Goal: Task Accomplishment & Management: Manage account settings

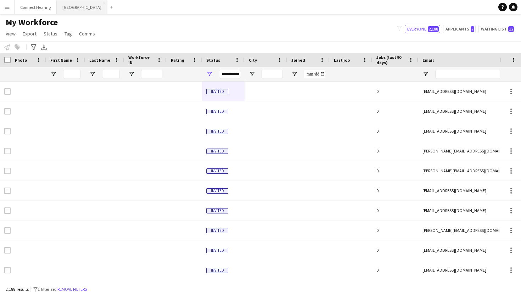
click at [67, 7] on button "Johnsonville Close" at bounding box center [82, 7] width 51 height 14
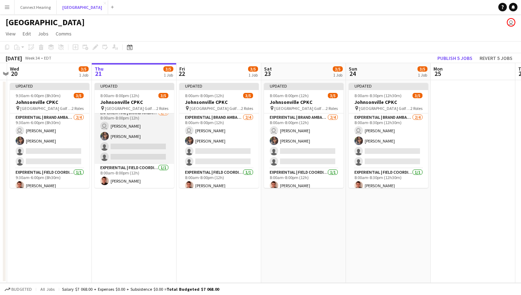
scroll to position [0, 162]
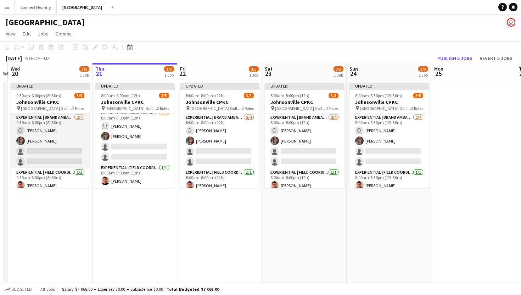
click at [71, 150] on app-card-role "Experiential | Brand Ambassador [DATE] 9:30am-6:00pm (8h30m) user [PERSON_NAME]…" at bounding box center [50, 140] width 79 height 55
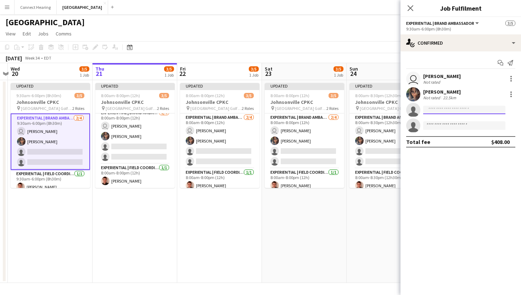
click at [461, 111] on input at bounding box center [464, 110] width 82 height 9
type input "****"
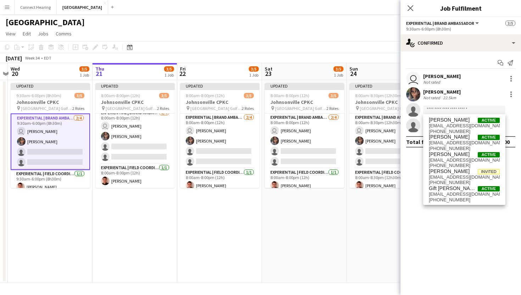
click at [188, 39] on app-page-menu "View Day view expanded Day view collapsed Month view Date picker Jump to [DATE]…" at bounding box center [260, 34] width 521 height 13
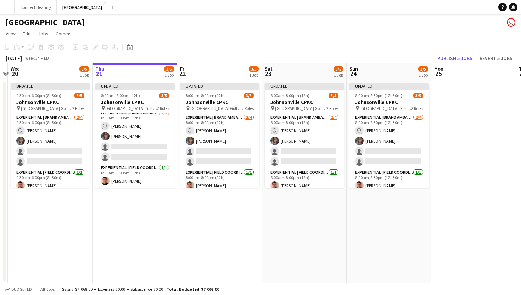
click at [6, 5] on app-icon "Menu" at bounding box center [7, 7] width 6 height 6
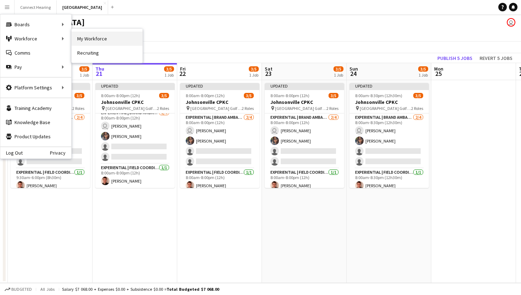
click at [92, 40] on link "My Workforce" at bounding box center [107, 39] width 71 height 14
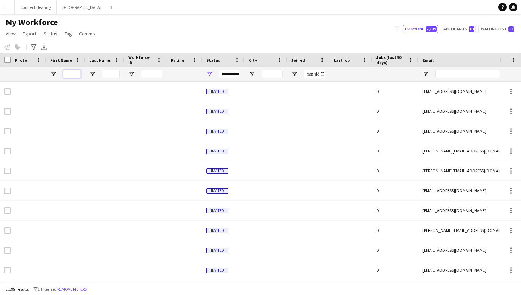
click at [71, 72] on input "First Name Filter Input" at bounding box center [72, 74] width 18 height 9
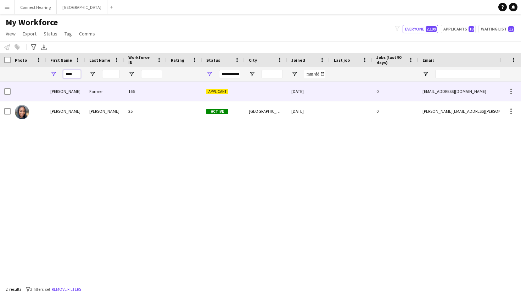
type input "****"
click at [210, 91] on span "Applicant" at bounding box center [217, 91] width 22 height 5
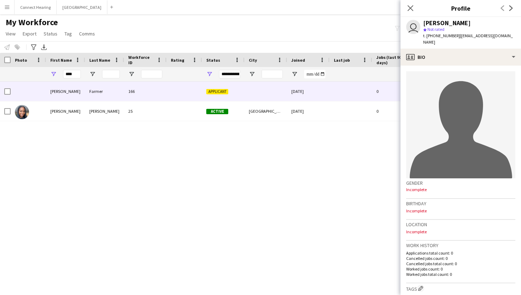
scroll to position [173, 0]
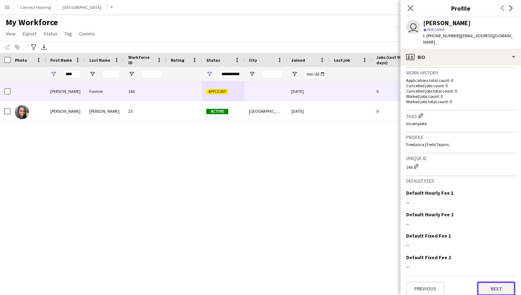
click at [487, 281] on button "Next" at bounding box center [496, 288] width 38 height 14
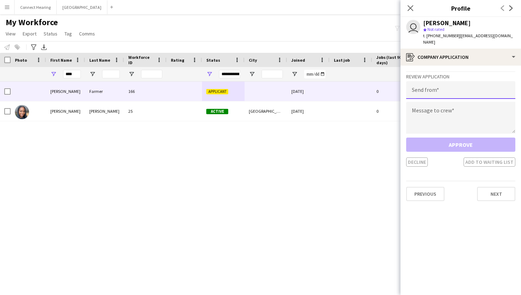
click at [451, 81] on input "email" at bounding box center [460, 90] width 109 height 18
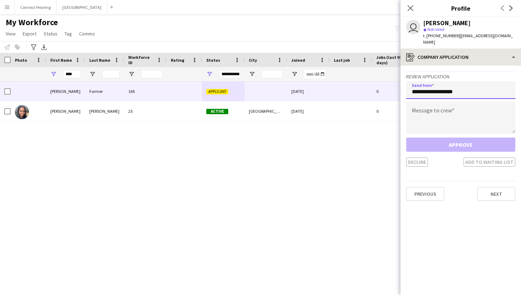
type input "**********"
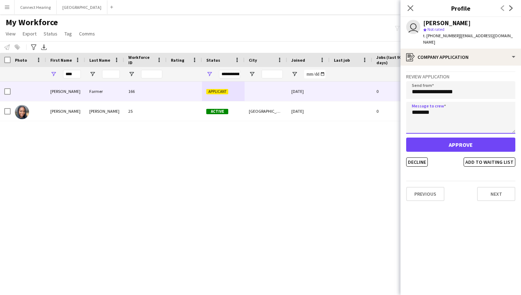
type textarea "********"
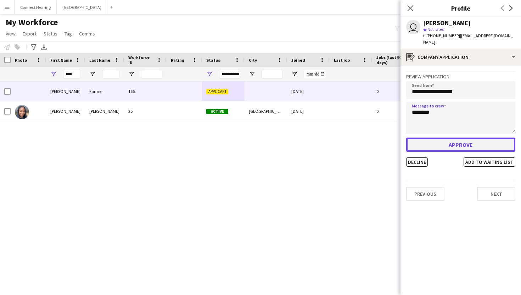
click at [451, 139] on button "Approve" at bounding box center [460, 145] width 109 height 14
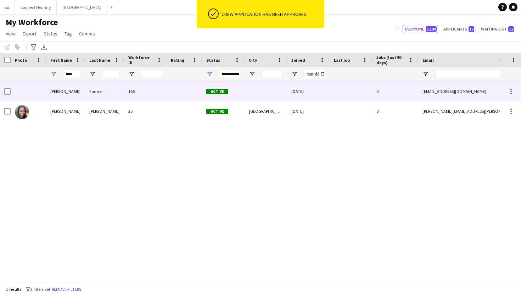
click at [98, 93] on div "Farmer" at bounding box center [104, 91] width 39 height 19
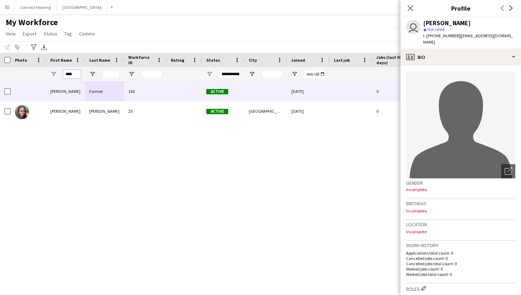
click at [73, 73] on input "****" at bounding box center [72, 74] width 18 height 9
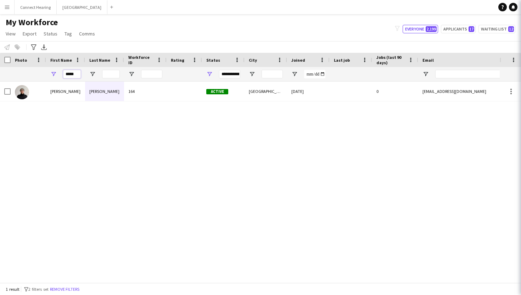
type input "*****"
click at [36, 168] on div "[PERSON_NAME] 166 Active [DATE] 0 [EMAIL_ADDRESS][DOMAIN_NAME] [PHONE_NUMBER] […" at bounding box center [250, 182] width 500 height 201
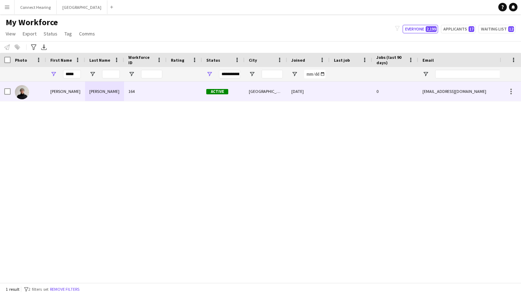
click at [149, 96] on div "164" at bounding box center [145, 91] width 43 height 19
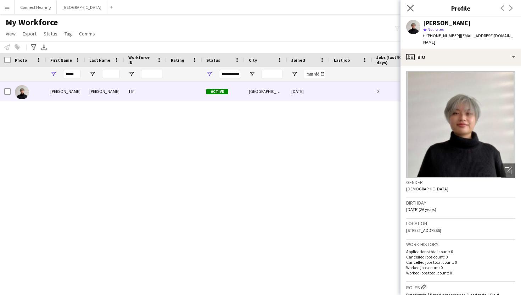
click at [409, 4] on app-icon "Close pop-in" at bounding box center [411, 8] width 10 height 10
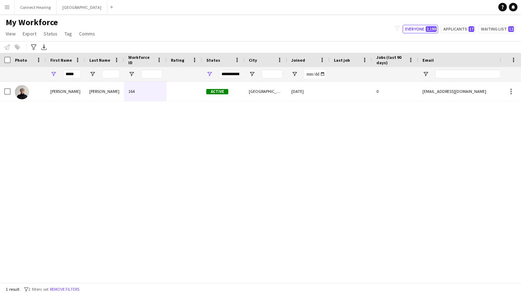
click at [227, 138] on div "[PERSON_NAME] 164 Active [GEOGRAPHIC_DATA] [DATE] 0 [EMAIL_ADDRESS][DOMAIN_NAME…" at bounding box center [250, 182] width 500 height 201
click at [74, 77] on input "*****" at bounding box center [72, 74] width 18 height 9
type input "******"
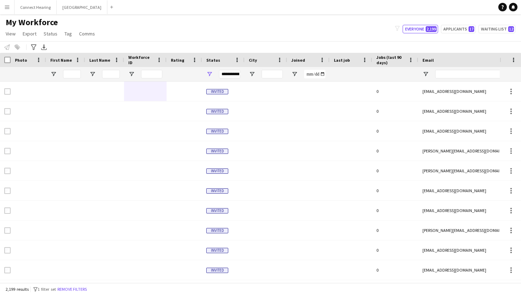
click at [230, 79] on div "**********" at bounding box center [229, 74] width 21 height 14
click at [230, 73] on div "**********" at bounding box center [229, 74] width 21 height 9
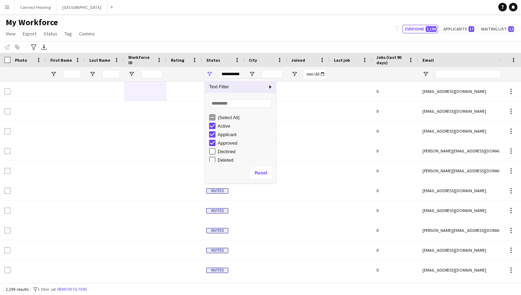
click at [230, 73] on div "**********" at bounding box center [229, 74] width 21 height 9
click at [372, 78] on div at bounding box center [395, 74] width 46 height 14
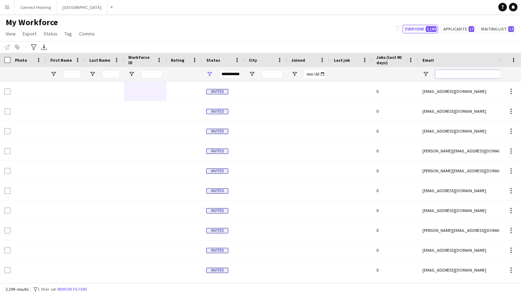
click at [457, 76] on input "Email Filter Input" at bounding box center [495, 74] width 121 height 9
type input "******"
click at [329, 22] on div "My Workforce View Views Default view New view Update view Delete view Edit name…" at bounding box center [260, 29] width 521 height 24
click at [74, 9] on button "Johnsonville Close" at bounding box center [82, 7] width 51 height 14
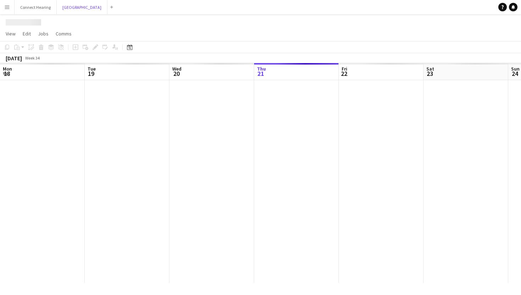
scroll to position [0, 169]
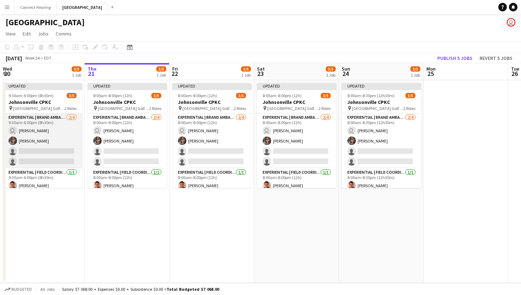
click at [54, 152] on app-card-role "Experiential | Brand Ambassador [DATE] 9:30am-6:00pm (8h30m) user [PERSON_NAME]…" at bounding box center [42, 140] width 79 height 55
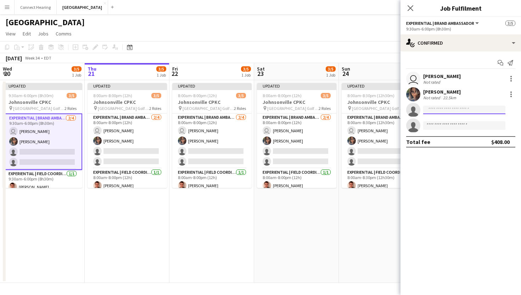
click at [437, 107] on input at bounding box center [464, 110] width 82 height 9
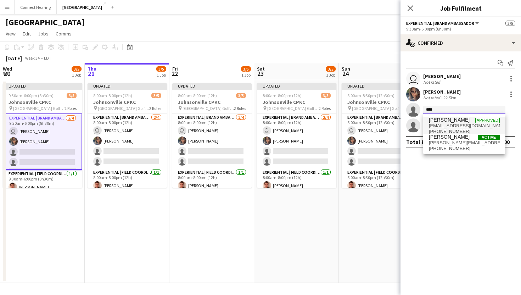
type input "****"
click at [439, 119] on span "[PERSON_NAME]" at bounding box center [449, 120] width 41 height 6
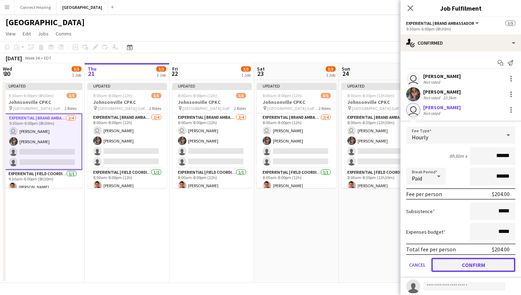
click at [467, 263] on button "Confirm" at bounding box center [473, 265] width 84 height 14
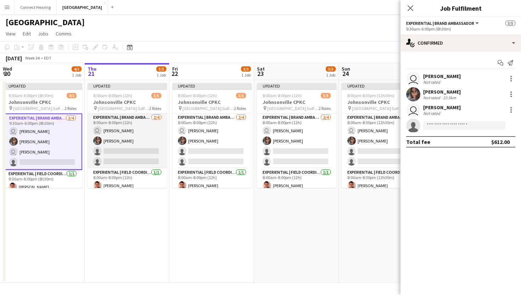
scroll to position [0, 170]
click at [141, 146] on app-card-role "Experiential | Brand Ambassador [DATE] 8:00am-8:00pm (12h) user [PERSON_NAME] s…" at bounding box center [126, 140] width 79 height 55
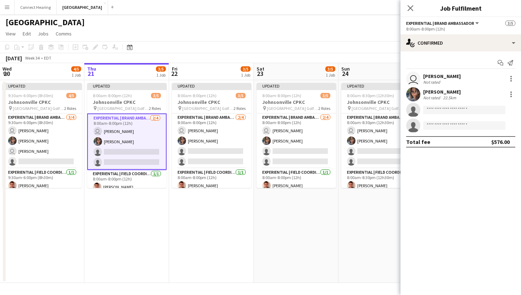
click at [453, 115] on app-invite-slot "single-neutral-actions" at bounding box center [461, 110] width 121 height 14
click at [453, 110] on input at bounding box center [464, 110] width 82 height 9
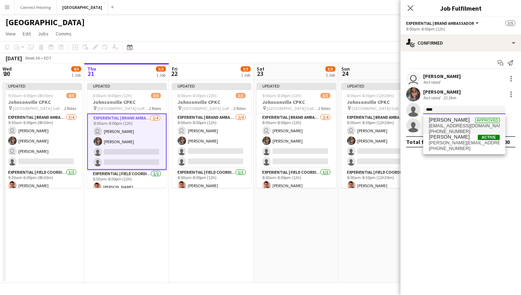
type input "****"
click at [452, 123] on span "[EMAIL_ADDRESS][DOMAIN_NAME]" at bounding box center [464, 126] width 71 height 6
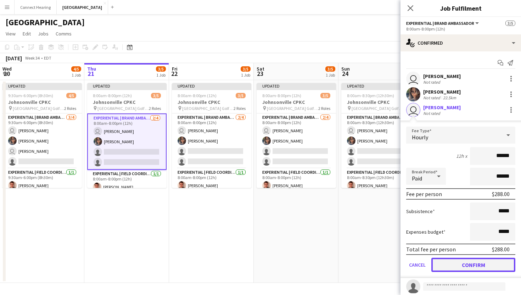
click at [468, 265] on button "Confirm" at bounding box center [473, 265] width 84 height 14
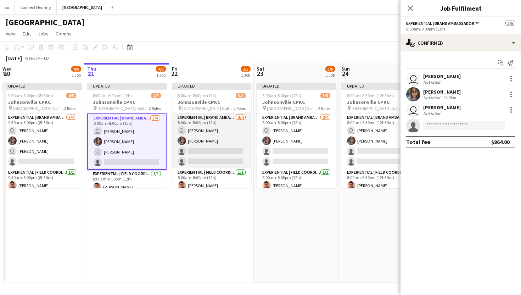
click at [213, 149] on app-card-role "Experiential | Brand Ambassador [DATE] 8:00am-8:00pm (12h) user [PERSON_NAME] s…" at bounding box center [211, 140] width 79 height 55
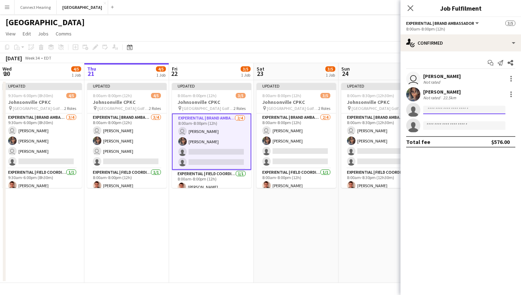
click at [444, 110] on input at bounding box center [464, 110] width 82 height 9
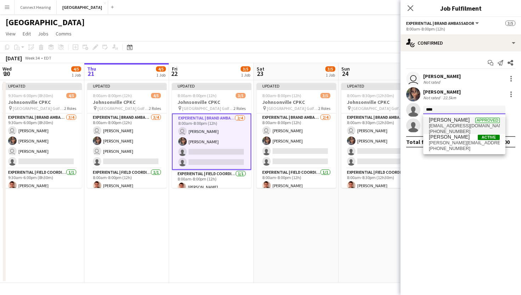
type input "****"
click at [447, 131] on span "[PHONE_NUMBER]" at bounding box center [464, 132] width 71 height 6
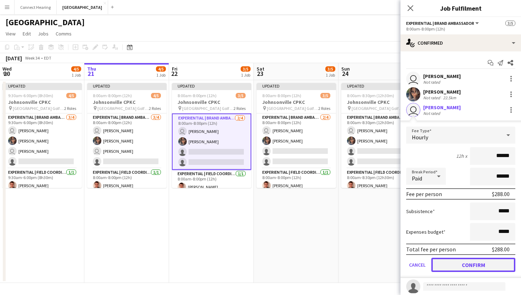
click at [467, 264] on button "Confirm" at bounding box center [473, 265] width 84 height 14
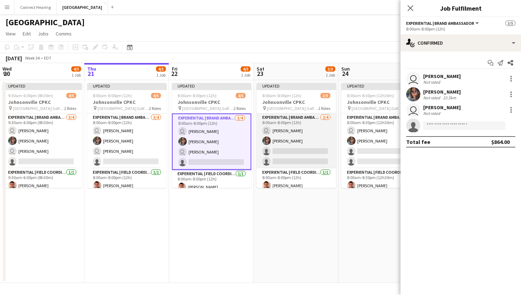
click at [279, 132] on app-card-role "Experiential | Brand Ambassador [DATE] 8:00am-8:00pm (12h) user [PERSON_NAME] s…" at bounding box center [296, 140] width 79 height 55
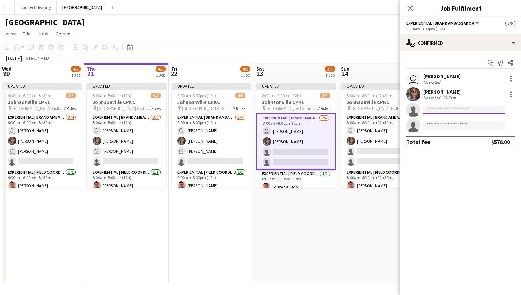
click at [432, 111] on input at bounding box center [464, 110] width 82 height 9
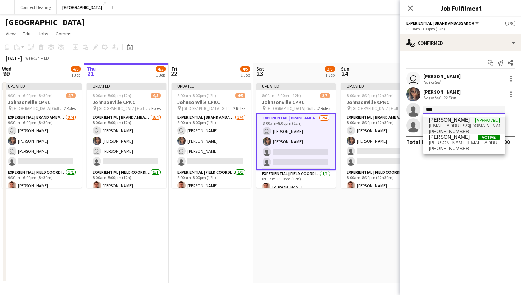
type input "****"
click at [443, 128] on span "[EMAIL_ADDRESS][DOMAIN_NAME]" at bounding box center [464, 126] width 71 height 6
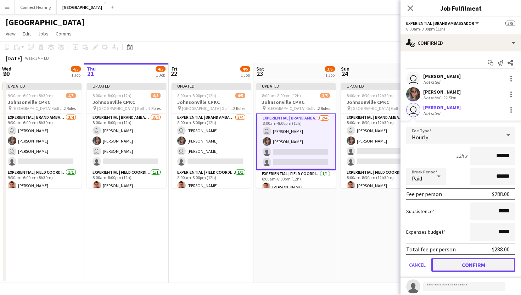
click at [476, 264] on button "Confirm" at bounding box center [473, 265] width 84 height 14
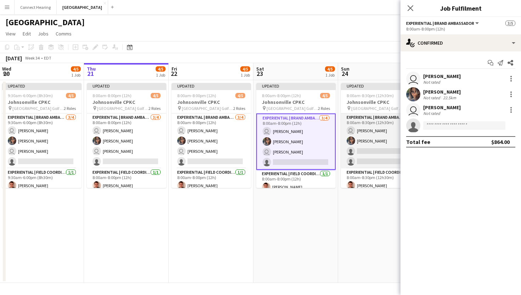
click at [353, 126] on app-card-role "Experiential | Brand Ambassador [DATE] 8:00am-8:30pm (12h30m) user [PERSON_NAME…" at bounding box center [380, 140] width 79 height 55
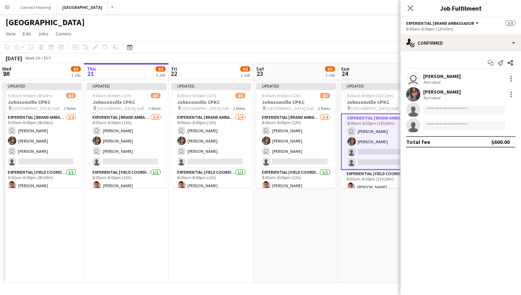
scroll to position [0, 170]
click at [447, 109] on input at bounding box center [464, 110] width 82 height 9
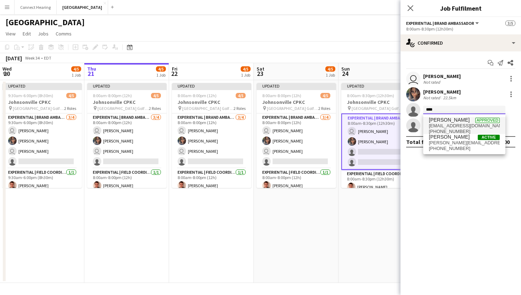
type input "****"
click at [451, 128] on span "[EMAIL_ADDRESS][DOMAIN_NAME]" at bounding box center [464, 126] width 71 height 6
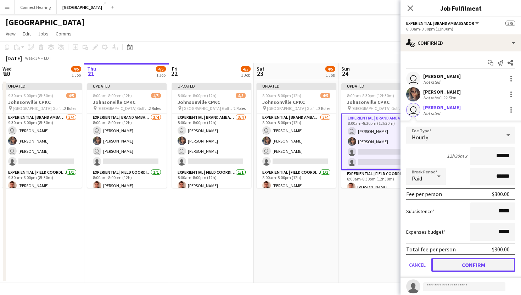
click at [473, 263] on button "Confirm" at bounding box center [473, 265] width 84 height 14
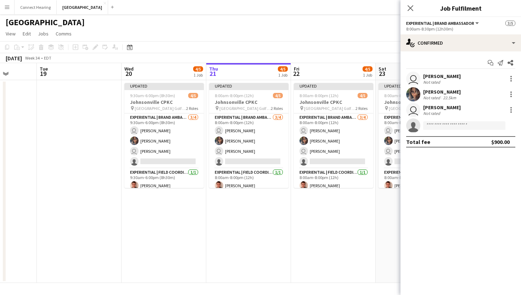
scroll to position [0, 220]
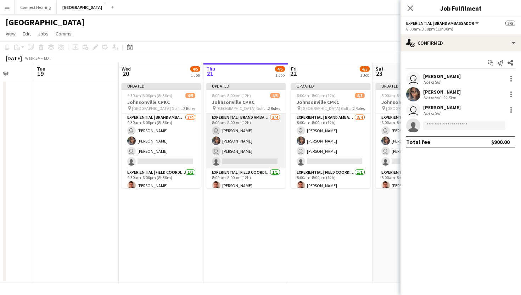
click at [250, 158] on app-card-role "Experiential | Brand Ambassador [DATE] 8:00am-8:00pm (12h) user [PERSON_NAME] u…" at bounding box center [245, 140] width 79 height 55
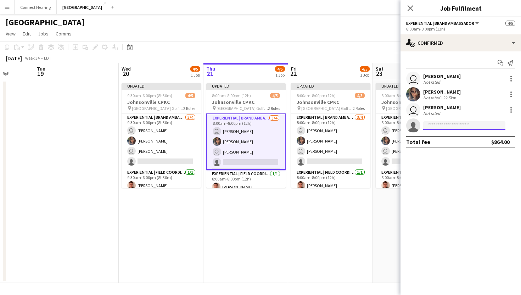
click at [453, 124] on input at bounding box center [464, 125] width 82 height 9
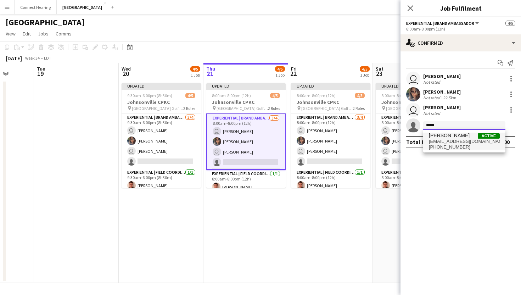
type input "*****"
click at [454, 140] on span "[EMAIL_ADDRESS][DOMAIN_NAME]" at bounding box center [464, 142] width 71 height 6
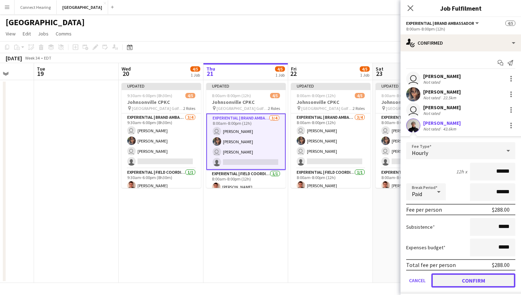
click at [473, 281] on button "Confirm" at bounding box center [473, 280] width 84 height 14
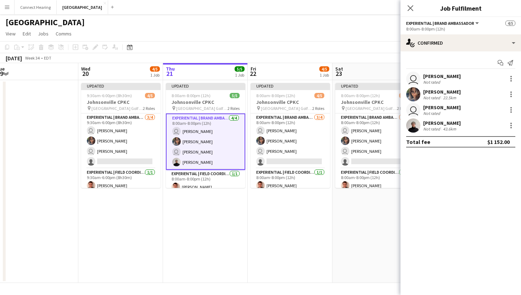
scroll to position [0, 266]
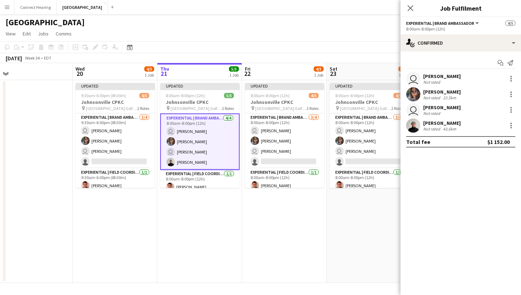
click at [315, 224] on app-date-cell "Updated 8:00am-8:00pm (12h) 4/5 Johnsonville CPKC pin Mississauga Golf and Coun…" at bounding box center [284, 181] width 85 height 203
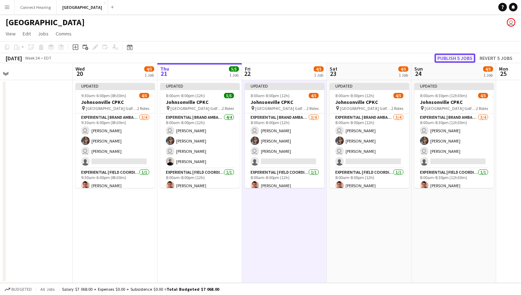
click at [463, 57] on button "Publish 5 jobs" at bounding box center [455, 58] width 41 height 9
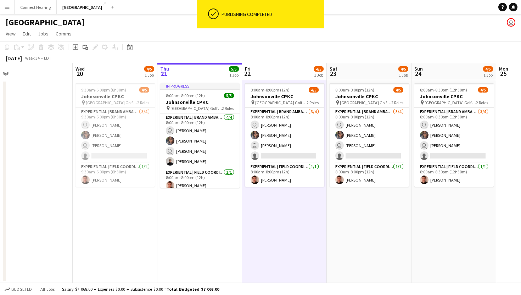
click at [138, 71] on app-board-header-date "Wed 20 4/5 1 Job" at bounding box center [115, 71] width 85 height 17
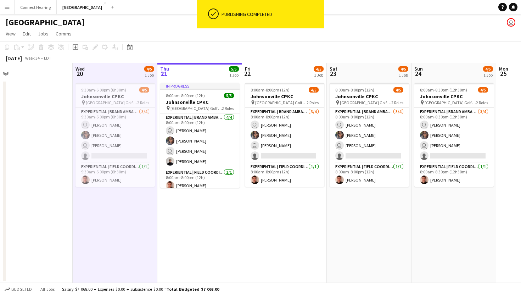
click at [141, 69] on app-board-header-date "Wed 20 4/5 1 Job" at bounding box center [115, 71] width 85 height 17
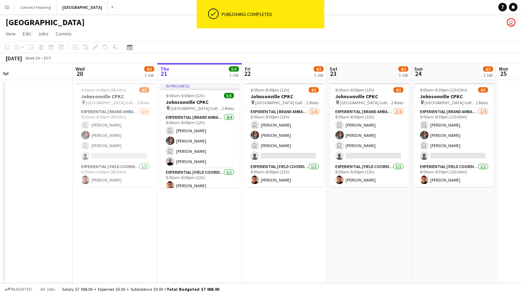
click at [136, 75] on app-board-header-date "Wed 20 4/5 1 Job" at bounding box center [115, 71] width 85 height 17
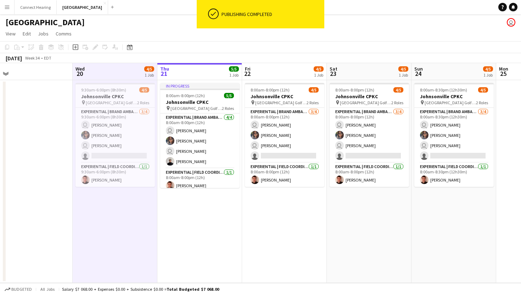
click at [355, 33] on app-page-menu "View Day view expanded Day view collapsed Month view Date picker Jump to [DATE]…" at bounding box center [260, 34] width 521 height 13
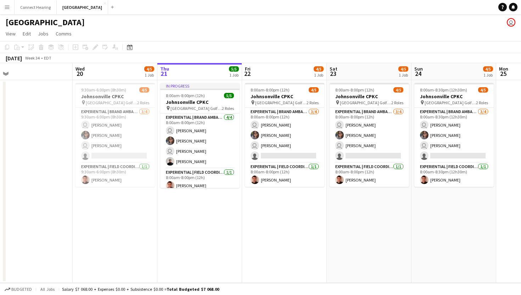
click at [297, 66] on app-board-header-date "Fri 22 4/5 1 Job" at bounding box center [284, 71] width 85 height 17
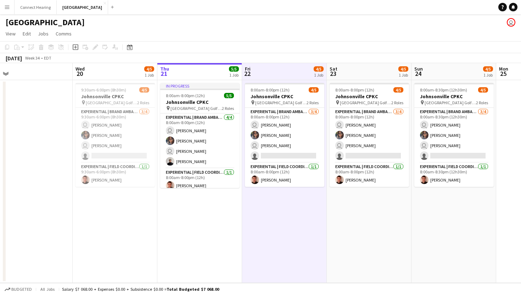
click at [140, 71] on app-board-header-date "Wed 20 4/5 1 Job" at bounding box center [115, 71] width 85 height 17
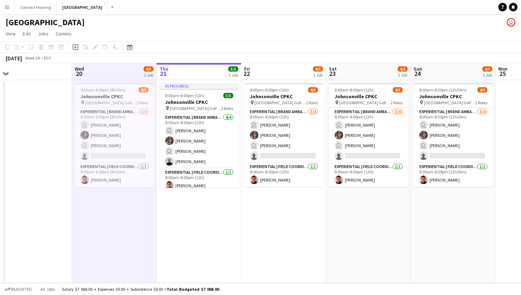
click at [134, 74] on app-board-header-date "Wed 20 4/5 1 Job" at bounding box center [114, 71] width 85 height 17
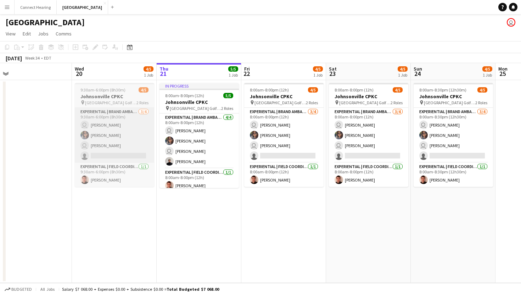
click at [119, 109] on app-card-role "Experiential | Brand Ambassador [DATE] 9:30am-6:00pm (8h30m) user [PERSON_NAME]…" at bounding box center [114, 135] width 79 height 55
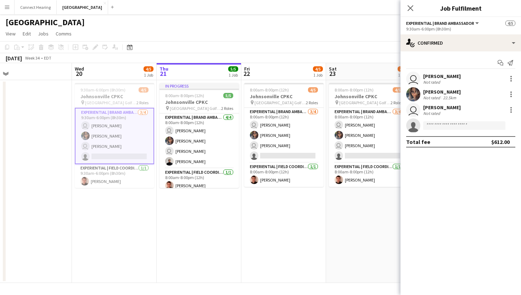
click at [126, 82] on app-date-cell "9:30am-6:00pm (8h30m) 4/5 Johnsonville CPKC pin Mississauga Golf and Country Cl…" at bounding box center [114, 181] width 85 height 203
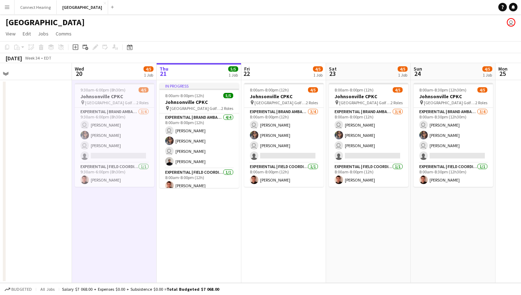
click at [126, 73] on app-board-header-date "Wed 20 4/5 1 Job" at bounding box center [114, 71] width 85 height 17
click at [93, 71] on app-board-header-date "Wed 20 4/5 1 Job" at bounding box center [114, 71] width 85 height 17
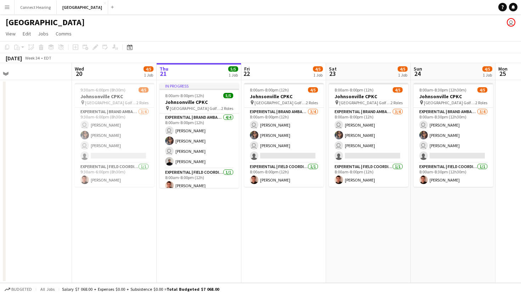
scroll to position [0, 267]
click at [281, 72] on app-board-header-date "Fri 22 4/5 1 Job" at bounding box center [284, 71] width 85 height 17
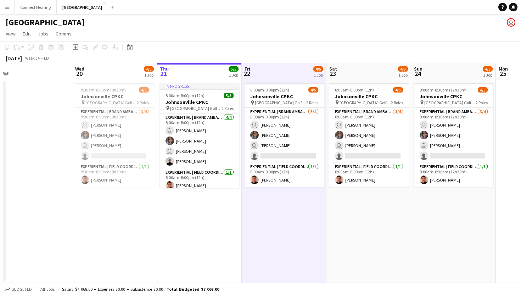
click at [281, 72] on app-board-header-date "Fri 22 4/5 1 Job" at bounding box center [284, 71] width 85 height 17
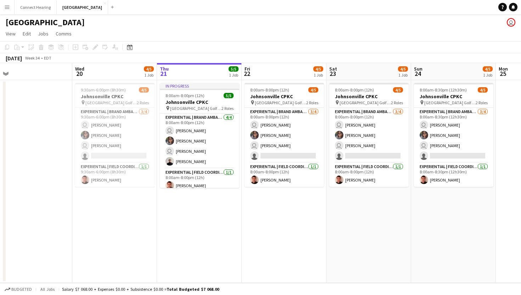
click at [199, 68] on app-board-header-date "Thu 21 5/5 1 Job" at bounding box center [199, 71] width 85 height 17
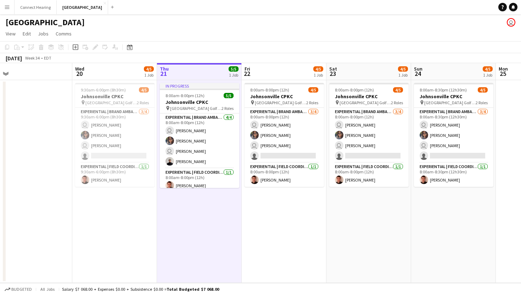
click at [308, 67] on app-board-header-date "Fri 22 4/5 1 Job" at bounding box center [284, 71] width 85 height 17
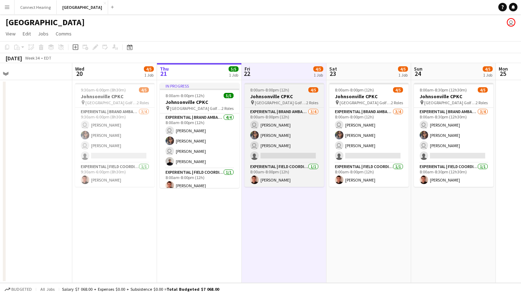
click at [307, 96] on h3 "Johnsonville CPKC" at bounding box center [284, 96] width 79 height 6
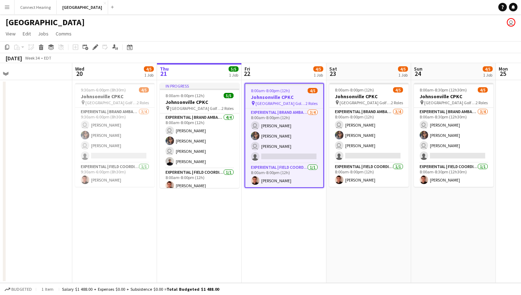
click at [302, 76] on app-board-header-date "Fri 22 4/5 1 Job" at bounding box center [284, 71] width 85 height 17
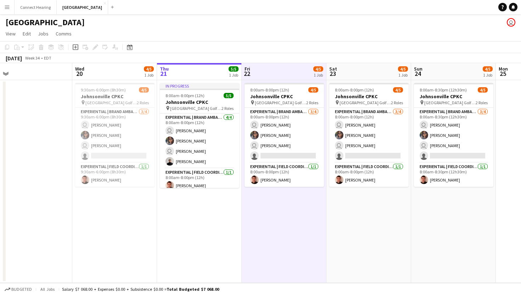
click at [302, 76] on app-board-header-date "Fri 22 4/5 1 Job" at bounding box center [284, 71] width 85 height 17
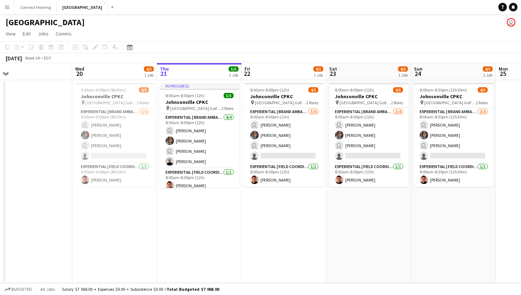
click at [302, 76] on app-board-header-date "Fri 22 4/5 1 Job" at bounding box center [284, 71] width 85 height 17
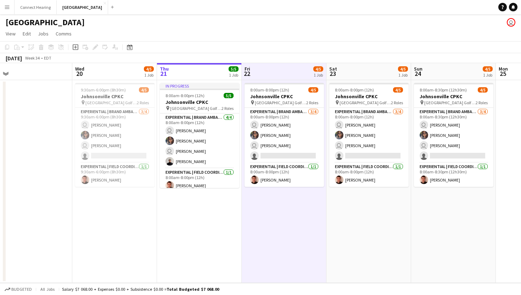
scroll to position [0, 266]
click at [114, 80] on app-date-cell "9:30am-6:00pm (8h30m) 4/5 Johnsonville CPKC pin Mississauga Golf and Country Cl…" at bounding box center [115, 181] width 85 height 203
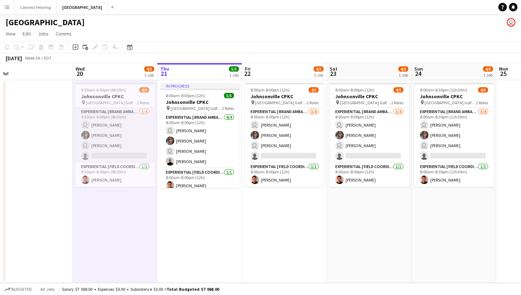
click at [113, 131] on app-card-role "Experiential | Brand Ambassador [DATE] 9:30am-6:00pm (8h30m) user [PERSON_NAME]…" at bounding box center [115, 135] width 79 height 55
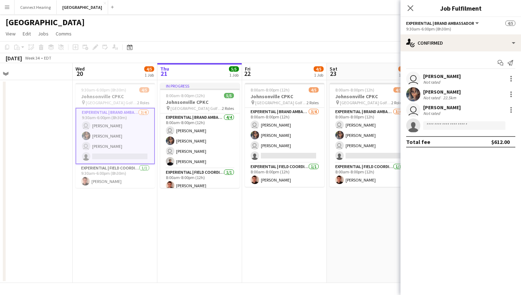
scroll to position [0, 266]
click at [112, 71] on app-board-header-date "Wed 20 4/5 1 Job" at bounding box center [115, 71] width 85 height 17
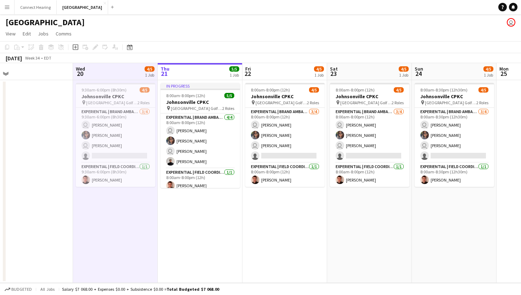
click at [112, 71] on app-board-header-date "Wed 20 4/5 1 Job" at bounding box center [115, 71] width 85 height 17
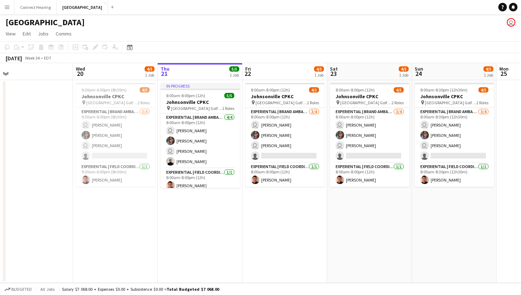
click at [112, 71] on app-board-header-date "Wed 20 4/5 1 Job" at bounding box center [115, 71] width 85 height 17
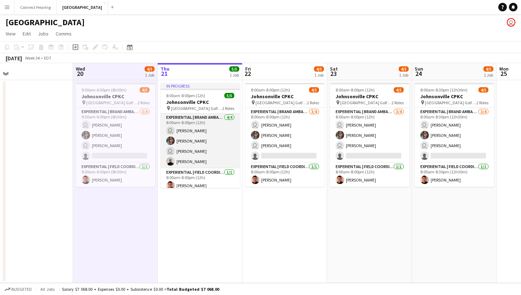
click at [188, 159] on app-card-role "Experiential | Brand Ambassador [DATE] 8:00am-8:00pm (12h) user [PERSON_NAME] u…" at bounding box center [200, 140] width 79 height 55
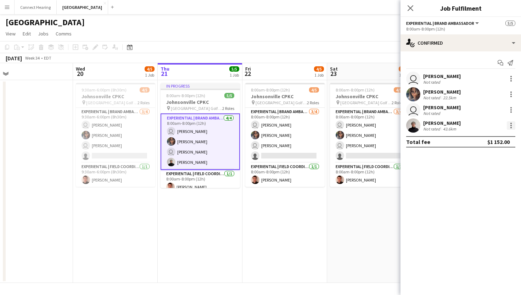
click at [509, 126] on div at bounding box center [511, 125] width 9 height 9
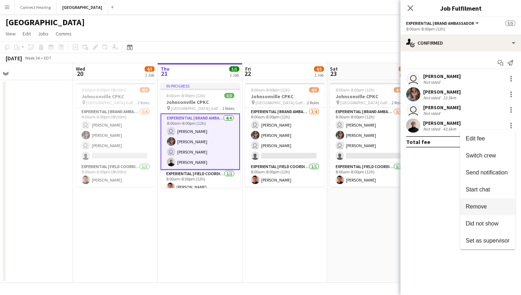
click at [483, 208] on span "Remove" at bounding box center [476, 206] width 21 height 6
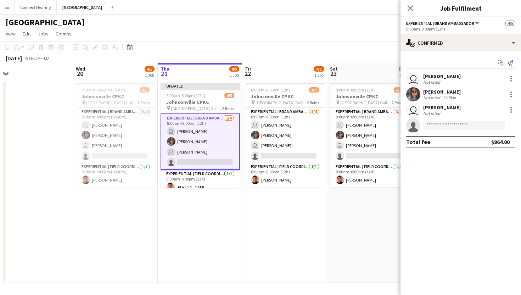
click at [348, 220] on app-date-cell "8:00am-8:00pm (12h) 4/5 Johnsonville CPKC pin Mississauga Golf and Country Club…" at bounding box center [369, 181] width 85 height 203
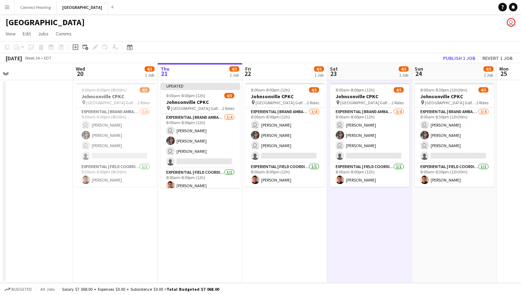
click at [290, 76] on app-board-header-date "Fri 22 4/5 1 Job" at bounding box center [284, 71] width 85 height 17
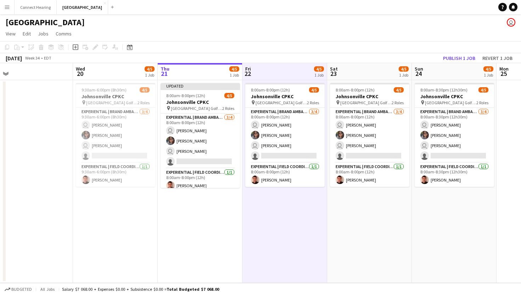
click at [438, 77] on app-board-header-date "Sun 24 4/5 1 Job" at bounding box center [454, 71] width 85 height 17
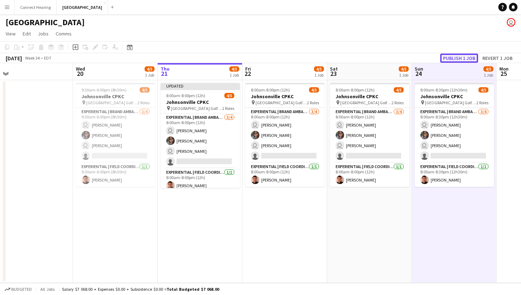
click at [453, 57] on button "Publish 1 job" at bounding box center [459, 58] width 38 height 9
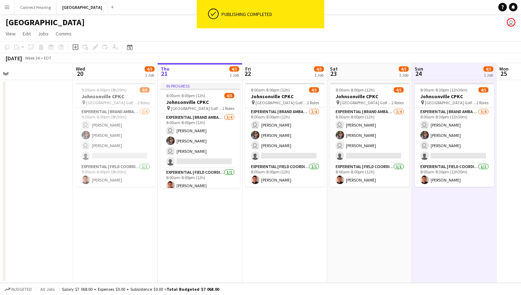
click at [294, 76] on app-board-header-date "Fri 22 4/5 1 Job" at bounding box center [284, 71] width 85 height 17
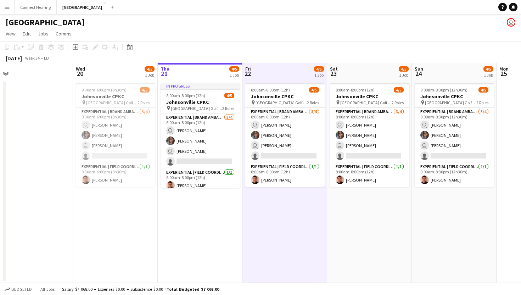
click at [135, 80] on div "Sat 16 Sun 17 Mon 18 Tue 19 Wed 20 4/5 1 Job Thu 21 4/5 1 Job Fri 22 4/5 1 Job …" at bounding box center [242, 173] width 1017 height 220
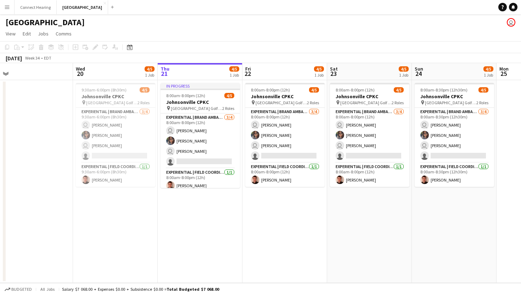
click at [130, 72] on app-board-header-date "Wed 20 4/5 1 Job" at bounding box center [115, 71] width 85 height 17
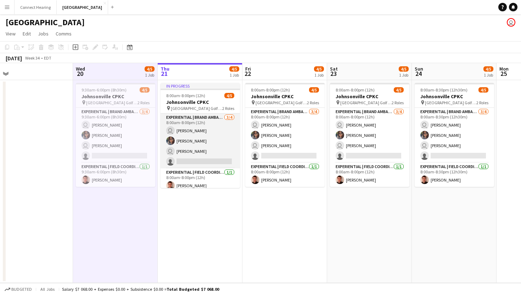
click at [204, 158] on app-card-role "Experiential | Brand Ambassador [DATE] 8:00am-8:00pm (12h) user [PERSON_NAME] u…" at bounding box center [200, 140] width 79 height 55
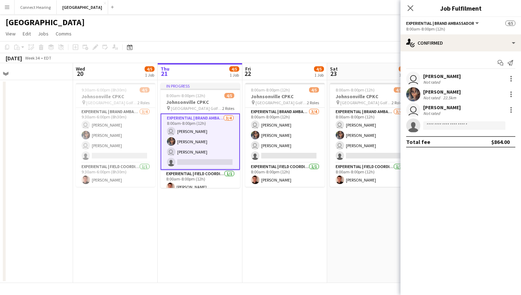
click at [204, 162] on app-card-role "Experiential | Brand Ambassador [DATE] 8:00am-8:00pm (12h) user [PERSON_NAME] u…" at bounding box center [200, 141] width 79 height 56
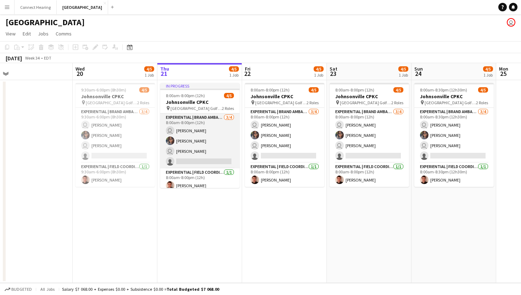
click at [204, 162] on app-card-role "Experiential | Brand Ambassador [DATE] 8:00am-8:00pm (12h) user [PERSON_NAME] u…" at bounding box center [199, 140] width 79 height 55
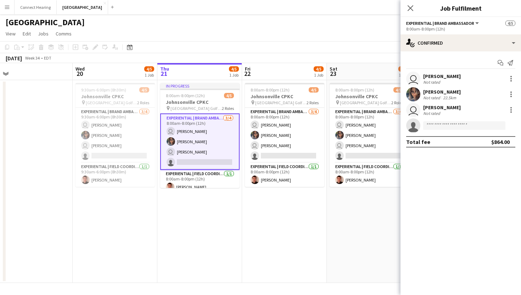
click at [219, 229] on app-date-cell "In progress 8:00am-8:00pm (12h) 4/5 Johnsonville CPKC pin Mississauga Golf and …" at bounding box center [199, 181] width 85 height 203
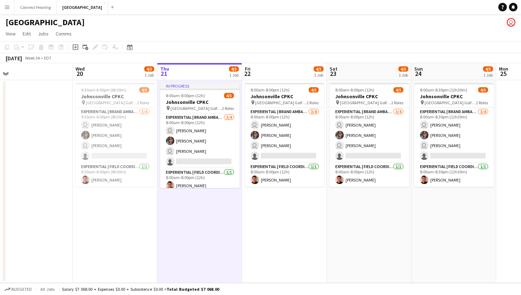
click at [130, 67] on app-board-header-date "Wed 20 4/5 1 Job" at bounding box center [115, 71] width 85 height 17
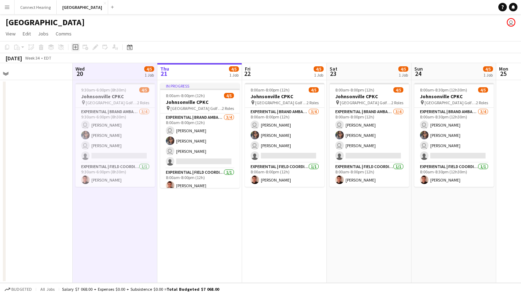
click at [76, 46] on icon "Add job" at bounding box center [76, 47] width 6 height 6
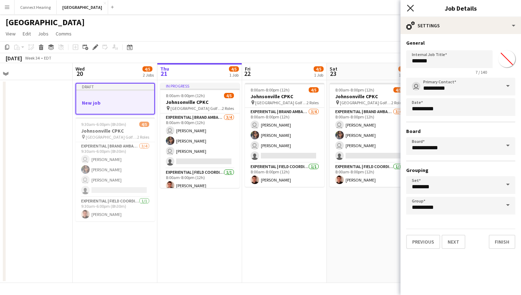
click at [412, 10] on icon at bounding box center [410, 8] width 7 height 7
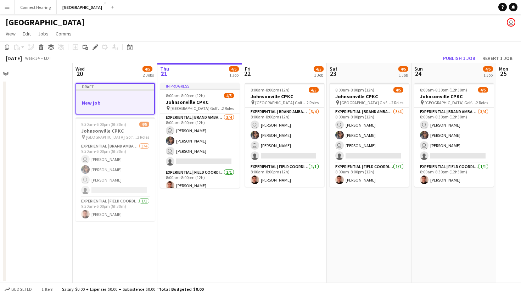
click at [136, 99] on app-job-card "Draft New job" at bounding box center [115, 99] width 79 height 32
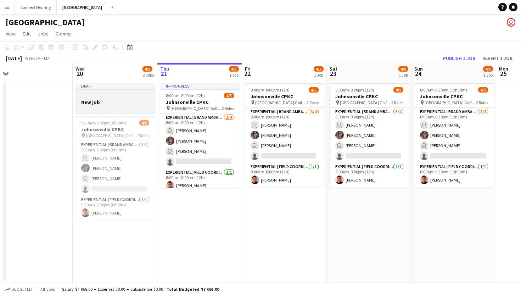
click at [136, 99] on h3 "New job" at bounding box center [115, 102] width 79 height 6
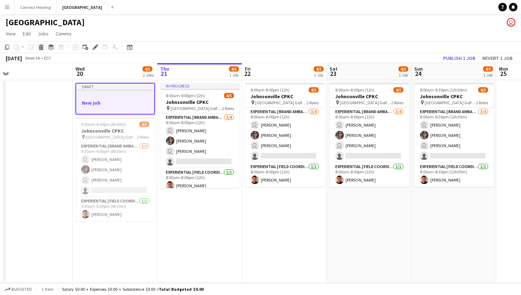
click at [42, 50] on icon at bounding box center [41, 48] width 4 height 4
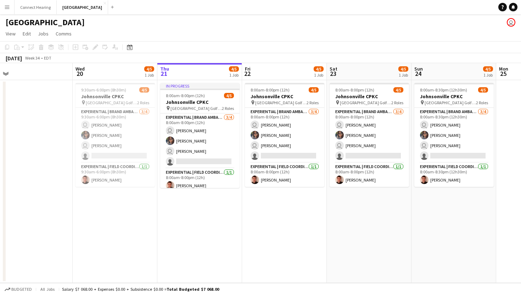
click at [122, 73] on app-board-header-date "Wed 20 4/5 1 Job" at bounding box center [115, 71] width 85 height 17
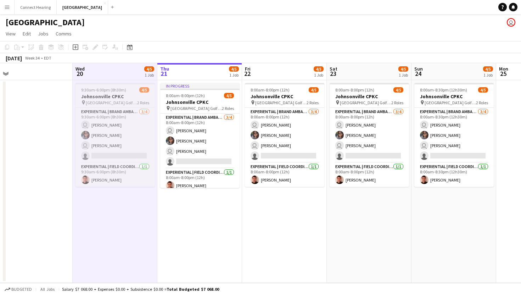
click at [121, 88] on span "9:30am-6:00pm (8h30m)" at bounding box center [103, 89] width 45 height 5
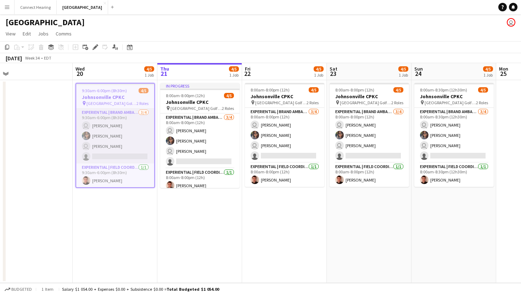
click at [117, 158] on app-card-role "Experiential | Brand Ambassador [DATE] 9:30am-6:00pm (8h30m) user [PERSON_NAME]…" at bounding box center [115, 135] width 78 height 55
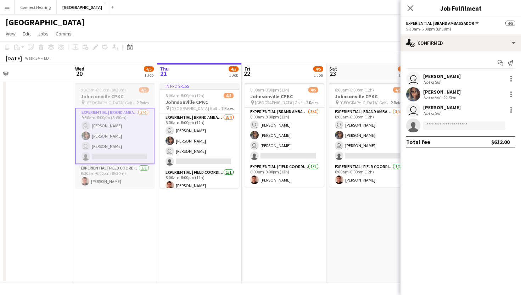
click at [128, 89] on div "9:30am-6:00pm (8h30m) 4/5" at bounding box center [114, 89] width 79 height 5
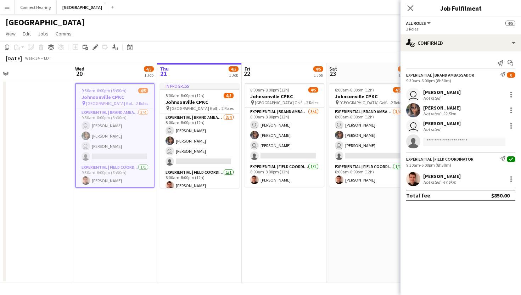
click at [511, 159] on icon at bounding box center [511, 159] width 4 height 2
click at [510, 75] on span "0" at bounding box center [511, 74] width 9 height 5
click at [472, 61] on div "Send notification Start chat" at bounding box center [460, 63] width 109 height 12
click at [510, 93] on div at bounding box center [511, 94] width 9 height 9
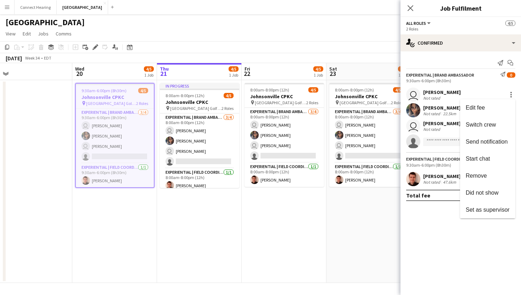
click at [406, 6] on div at bounding box center [260, 147] width 521 height 295
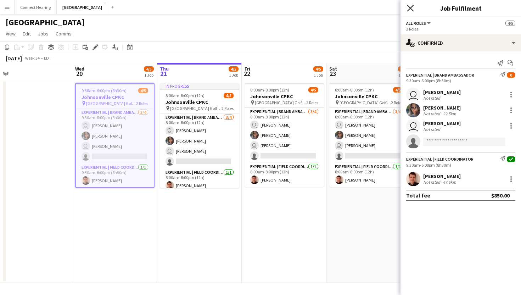
click at [411, 7] on icon "Close pop-in" at bounding box center [410, 8] width 7 height 7
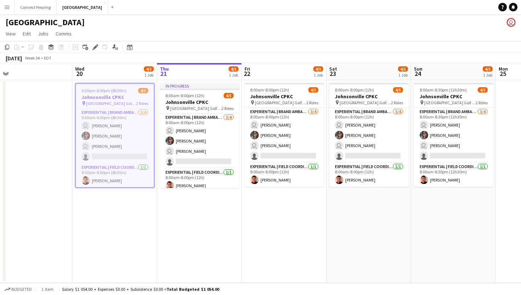
click at [508, 22] on app-user-avatar "user" at bounding box center [511, 22] width 9 height 9
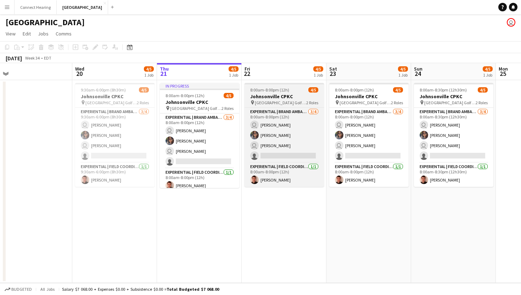
click at [283, 89] on span "8:00am-8:00pm (12h)" at bounding box center [269, 89] width 39 height 5
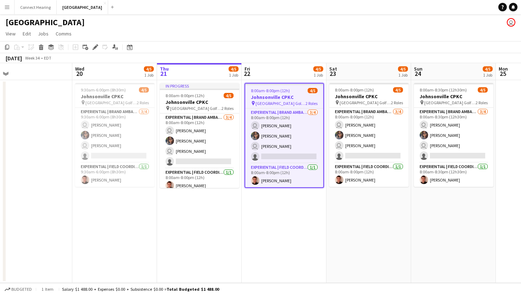
click at [290, 71] on app-board-header-date "Fri 22 4/5 1 Job" at bounding box center [284, 71] width 85 height 17
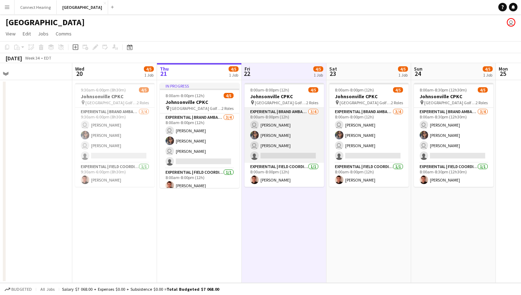
click at [276, 150] on app-card-role "Experiential | Brand Ambassador [DATE] 8:00am-8:00pm (12h) user [PERSON_NAME] u…" at bounding box center [284, 135] width 79 height 55
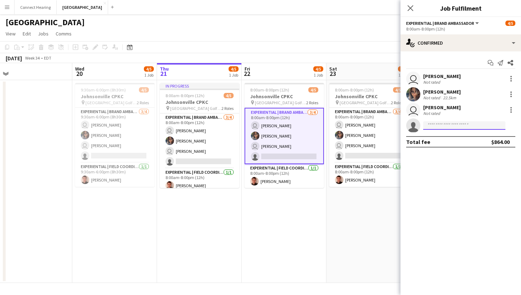
click at [442, 124] on input at bounding box center [464, 125] width 82 height 9
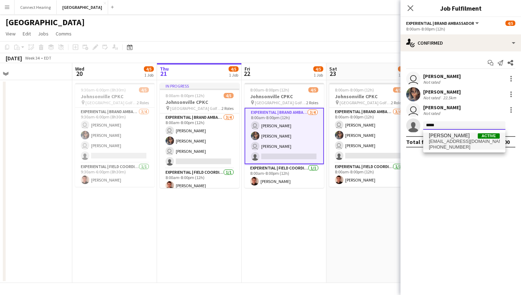
type input "*****"
click at [432, 139] on span "[EMAIL_ADDRESS][DOMAIN_NAME]" at bounding box center [464, 142] width 71 height 6
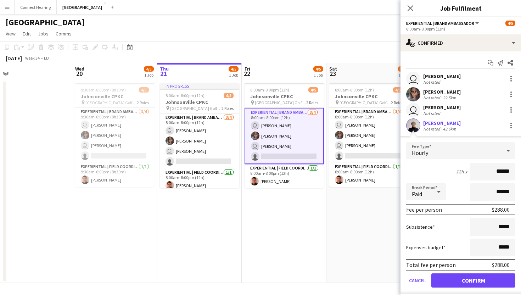
click at [449, 272] on form "Fee Type Hourly 12h x ****** Break Period Paid ****** Fee per person $288.00 Su…" at bounding box center [461, 217] width 121 height 151
click at [449, 277] on button "Confirm" at bounding box center [473, 280] width 84 height 14
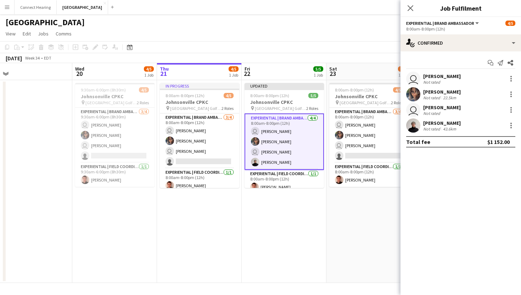
click at [322, 232] on app-date-cell "Updated 8:00am-8:00pm (12h) 5/5 Johnsonville CPKC pin Mississauga Golf and Coun…" at bounding box center [284, 181] width 85 height 203
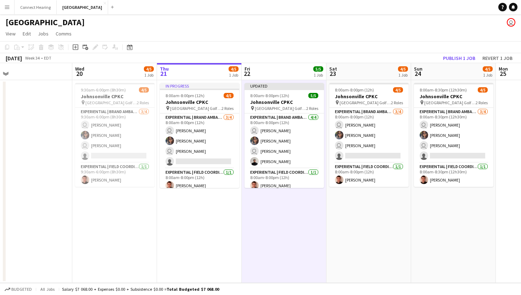
click at [300, 69] on app-board-header-date "Fri 22 5/5 1 Job" at bounding box center [284, 71] width 85 height 17
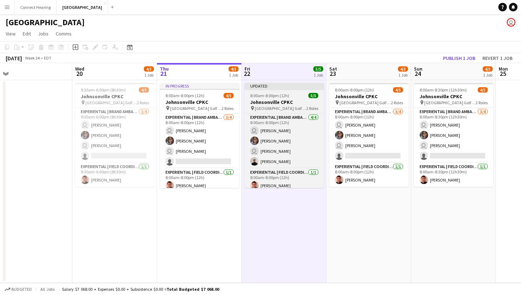
click at [295, 93] on app-job-card "Updated 8:00am-8:00pm (12h) 5/5 Johnsonville CPKC pin Mississauga Golf and Coun…" at bounding box center [284, 135] width 79 height 105
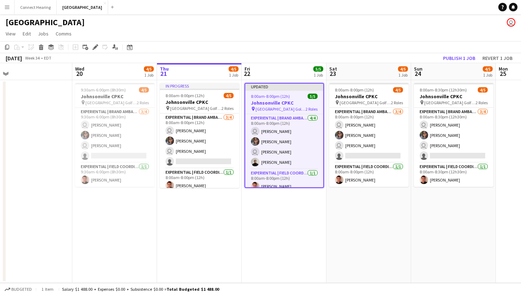
click at [294, 87] on div "Updated" at bounding box center [284, 87] width 78 height 6
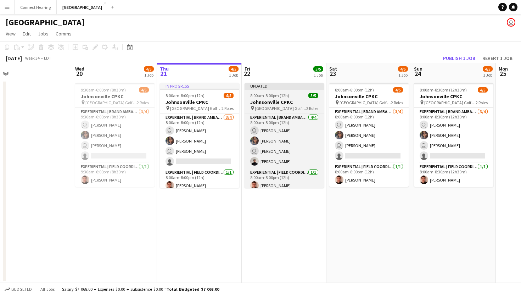
click at [294, 87] on div "Updated" at bounding box center [284, 86] width 79 height 6
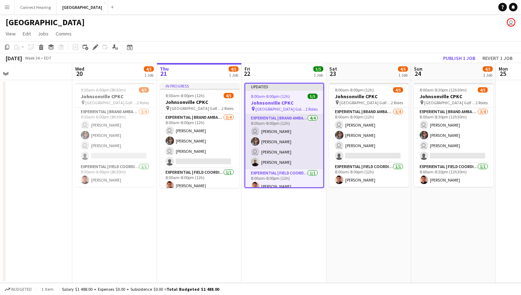
click at [297, 118] on app-card-role "Experiential | Brand Ambassador [DATE] 8:00am-8:00pm (12h) user [PERSON_NAME] u…" at bounding box center [284, 141] width 78 height 55
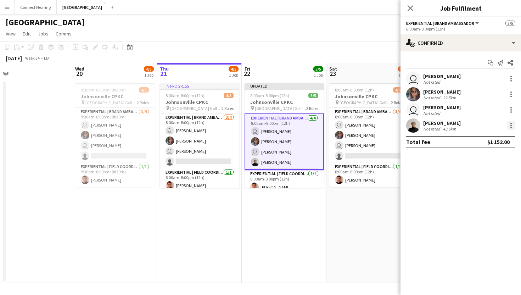
click at [513, 124] on div at bounding box center [511, 125] width 9 height 9
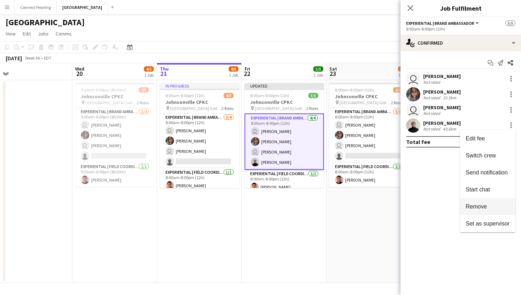
click at [474, 207] on span "Remove" at bounding box center [476, 206] width 21 height 6
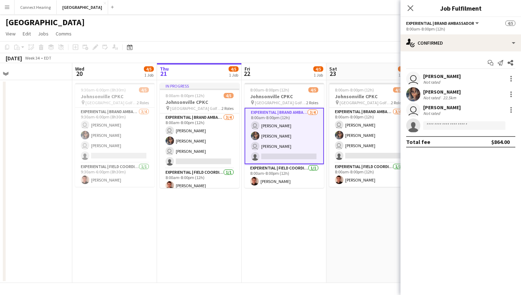
click at [346, 207] on app-date-cell "8:00am-8:00pm (12h) 4/5 Johnsonville CPKC pin Mississauga Golf and Country Club…" at bounding box center [368, 181] width 85 height 203
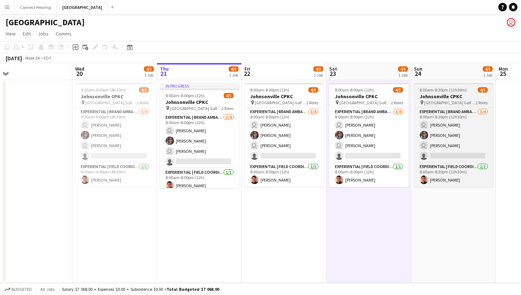
click at [439, 98] on h3 "Johnsonville CPKC" at bounding box center [453, 96] width 79 height 6
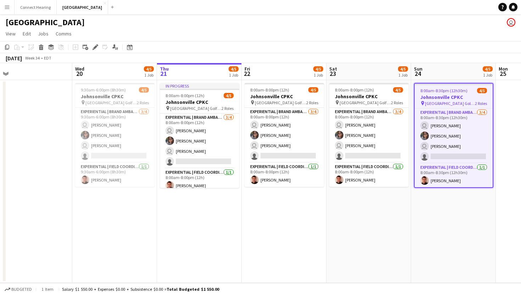
click at [487, 69] on span "4/5" at bounding box center [488, 68] width 10 height 5
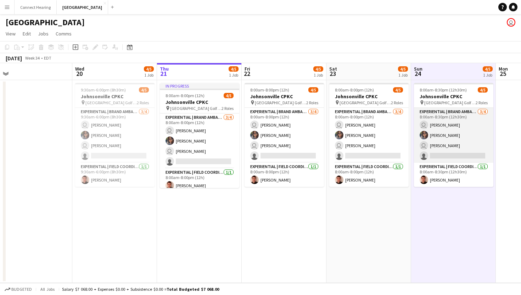
click at [461, 114] on app-card-role "Experiential | Brand Ambassador [DATE] 8:00am-8:30pm (12h30m) user [PERSON_NAME…" at bounding box center [453, 135] width 79 height 55
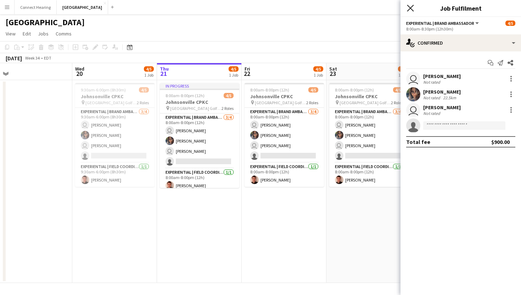
click at [413, 10] on icon at bounding box center [410, 8] width 7 height 7
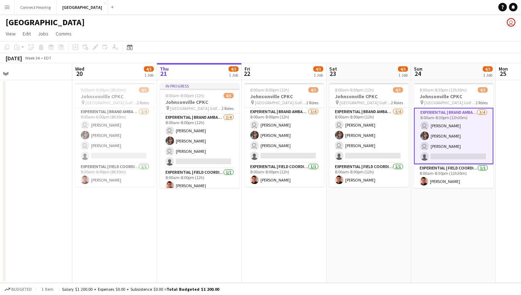
click at [230, 225] on app-date-cell "In progress 8:00am-8:00pm (12h) 4/5 Johnsonville CPKC pin Mississauga Golf and …" at bounding box center [199, 181] width 85 height 203
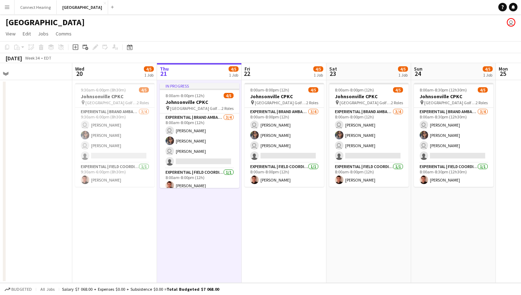
click at [290, 75] on app-board-header-date "Fri 22 4/5 1 Job" at bounding box center [284, 71] width 85 height 17
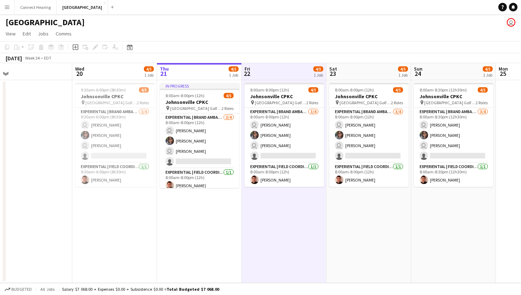
click at [293, 270] on app-date-cell "8:00am-8:00pm (12h) 4/5 Johnsonville CPKC pin Mississauga Golf and Country Club…" at bounding box center [284, 181] width 85 height 203
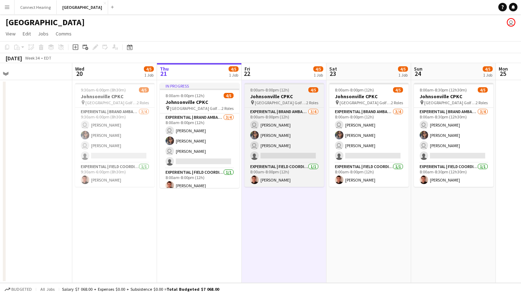
click at [281, 88] on span "8:00am-8:00pm (12h)" at bounding box center [269, 89] width 39 height 5
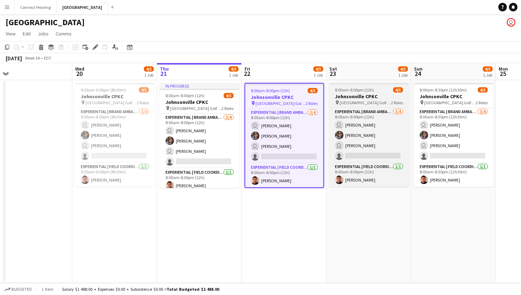
click at [365, 103] on span "[GEOGRAPHIC_DATA] Golf and Country Club" at bounding box center [365, 102] width 51 height 5
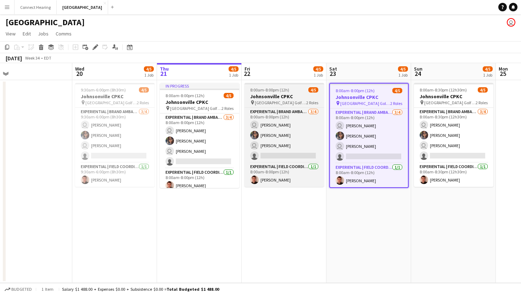
click at [279, 96] on h3 "Johnsonville CPKC" at bounding box center [284, 96] width 79 height 6
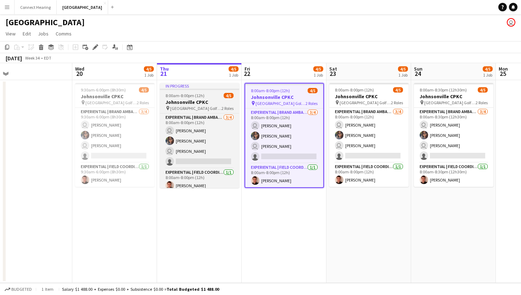
click at [217, 87] on div "In progress" at bounding box center [199, 86] width 79 height 6
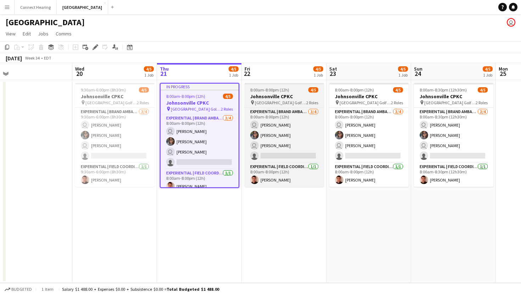
click at [292, 86] on app-job-card "8:00am-8:00pm (12h) 4/5 Johnsonville CPKC pin Mississauga Golf and Country Club…" at bounding box center [284, 135] width 79 height 104
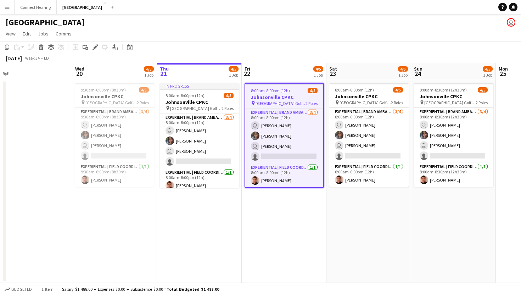
click at [291, 62] on div "[DATE] Week 34 • EDT" at bounding box center [260, 58] width 521 height 10
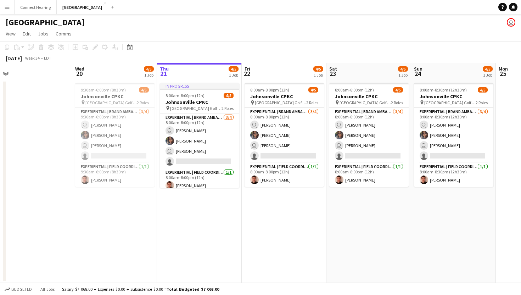
click at [292, 72] on app-board-header-date "Fri 22 4/5 1 Job" at bounding box center [284, 71] width 85 height 17
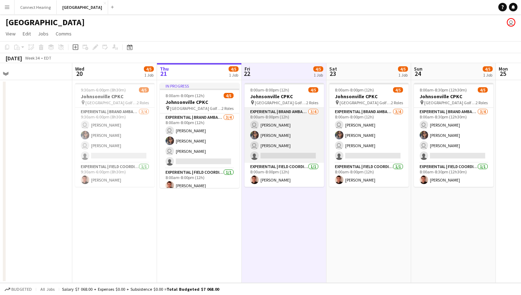
click at [264, 150] on app-card-role "Experiential | Brand Ambassador [DATE] 8:00am-8:00pm (12h) user [PERSON_NAME] u…" at bounding box center [284, 135] width 79 height 55
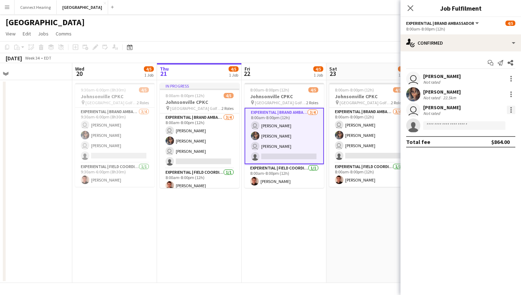
click at [509, 108] on div at bounding box center [511, 110] width 9 height 9
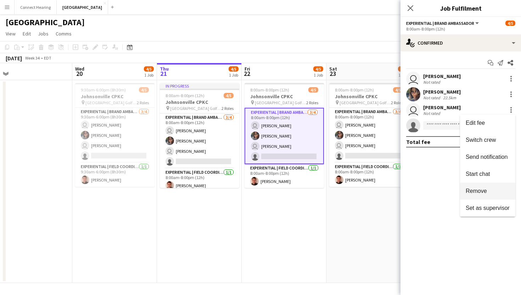
click at [480, 189] on span "Remove" at bounding box center [476, 191] width 21 height 6
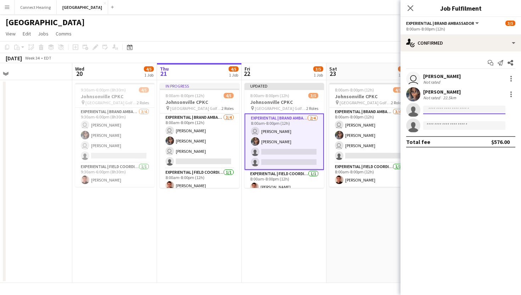
click at [451, 112] on input at bounding box center [464, 110] width 82 height 9
type input "*"
type input "*****"
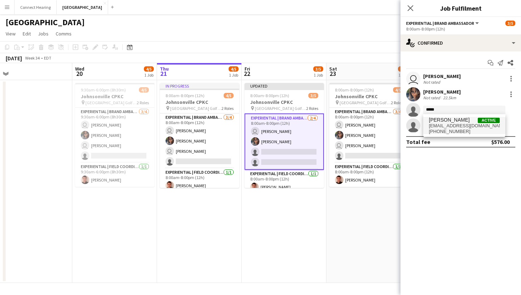
click at [451, 125] on span "[EMAIL_ADDRESS][DOMAIN_NAME]" at bounding box center [464, 126] width 71 height 6
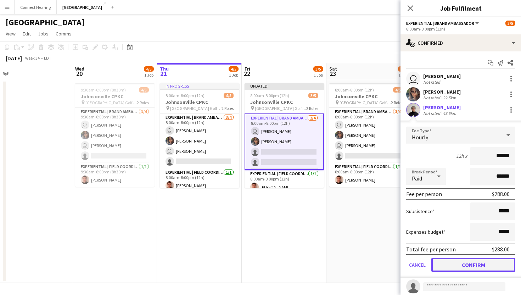
click at [463, 267] on button "Confirm" at bounding box center [473, 265] width 84 height 14
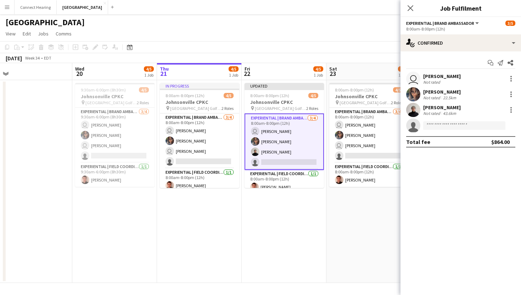
click at [374, 228] on app-date-cell "8:00am-8:00pm (12h) 4/5 Johnsonville CPKC pin Mississauga Golf and Country Club…" at bounding box center [368, 181] width 85 height 203
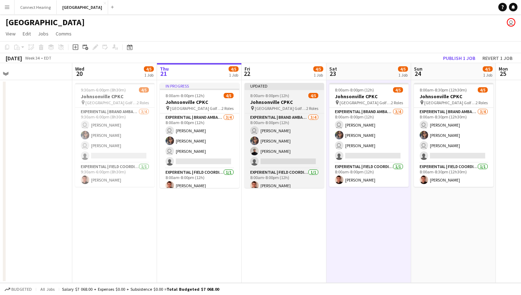
click at [290, 87] on div "Updated" at bounding box center [284, 86] width 79 height 6
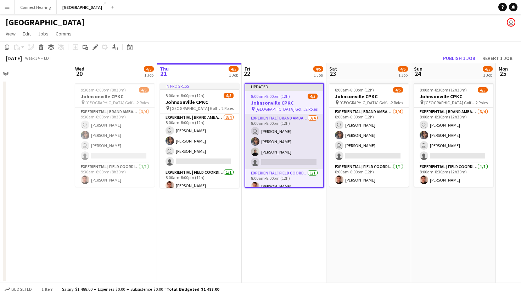
click at [274, 151] on app-card-role "Experiential | Brand Ambassador [DATE] 8:00am-8:00pm (12h) user [PERSON_NAME] S…" at bounding box center [284, 141] width 78 height 55
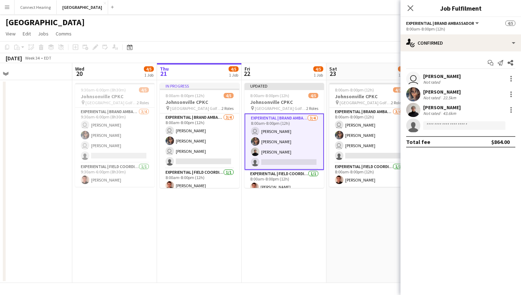
click at [457, 108] on div "[PERSON_NAME] Not rated 43.6km" at bounding box center [461, 110] width 121 height 14
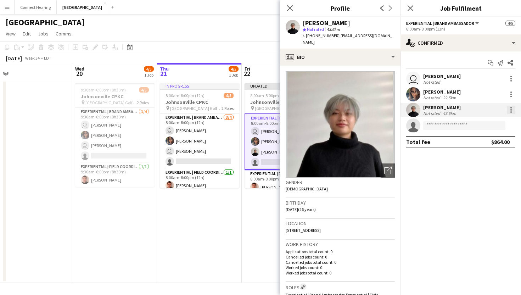
click at [511, 109] on div at bounding box center [510, 109] width 1 height 1
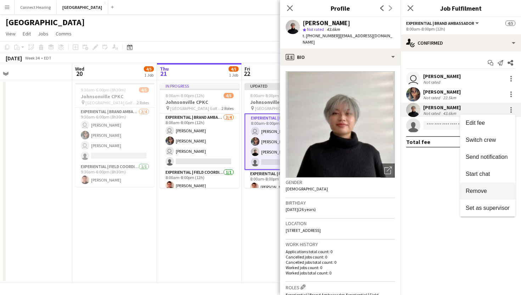
click at [486, 189] on span "Remove" at bounding box center [476, 191] width 21 height 6
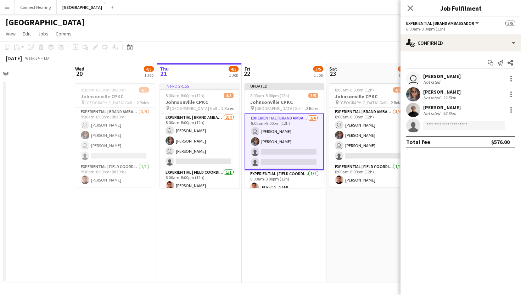
click at [452, 130] on app-invite-slot "single-neutral-actions" at bounding box center [461, 125] width 121 height 14
click at [508, 107] on div at bounding box center [511, 110] width 9 height 9
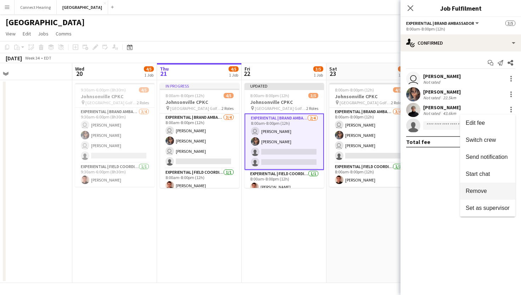
click at [479, 187] on button "Remove" at bounding box center [487, 191] width 55 height 17
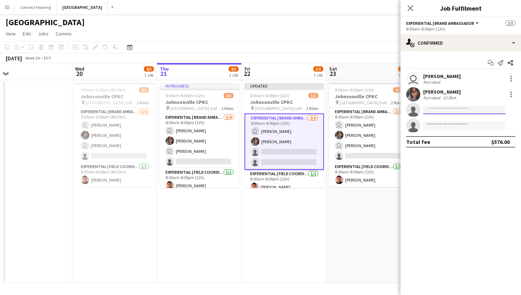
click at [453, 112] on input at bounding box center [464, 110] width 82 height 9
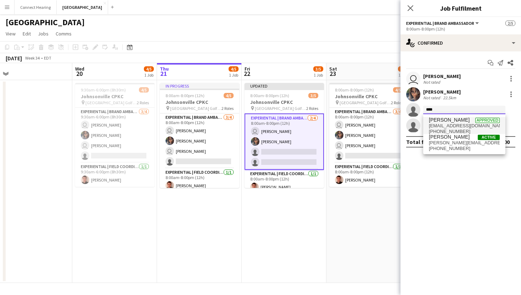
type input "****"
click at [446, 122] on span "[PERSON_NAME]" at bounding box center [449, 120] width 41 height 6
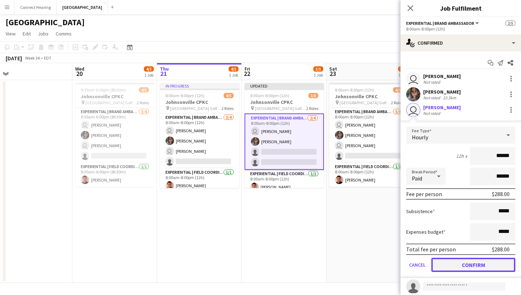
click at [474, 263] on button "Confirm" at bounding box center [473, 265] width 84 height 14
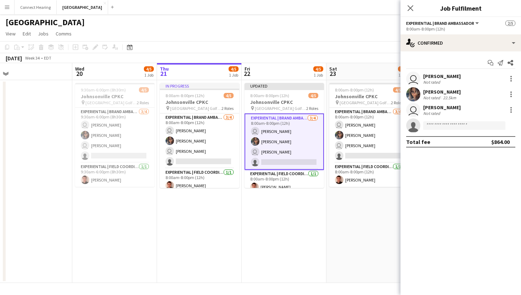
click at [371, 211] on app-date-cell "8:00am-8:00pm (12h) 4/5 Johnsonville CPKC pin Mississauga Golf and Country Club…" at bounding box center [368, 181] width 85 height 203
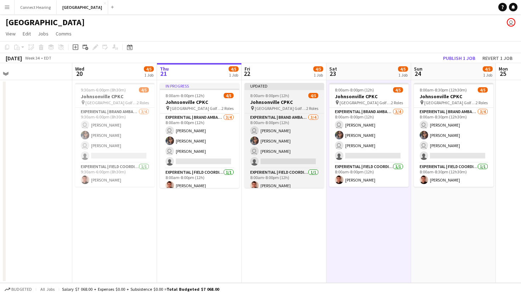
click at [290, 84] on div "Updated" at bounding box center [284, 86] width 79 height 6
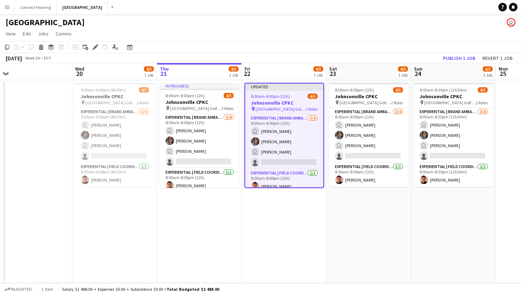
click at [449, 50] on app-toolbar "Copy Paste Paste Command V Paste with crew Command Shift V Paste linked Job [GE…" at bounding box center [260, 47] width 521 height 12
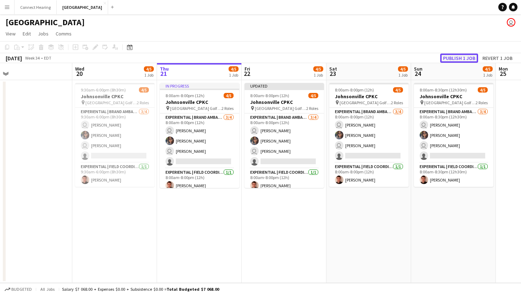
click at [451, 55] on button "Publish 1 job" at bounding box center [459, 58] width 38 height 9
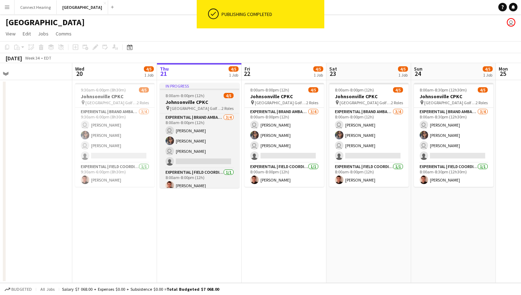
click at [201, 87] on div "In progress" at bounding box center [199, 86] width 79 height 6
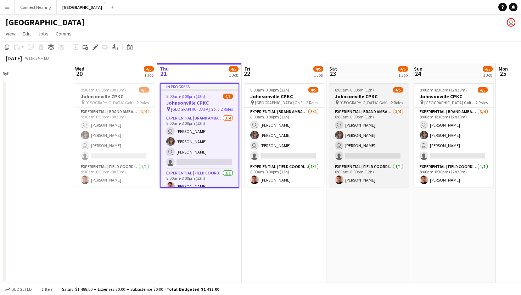
click at [375, 100] on div "pin Mississauga Golf and Country Club 2 Roles" at bounding box center [368, 103] width 79 height 6
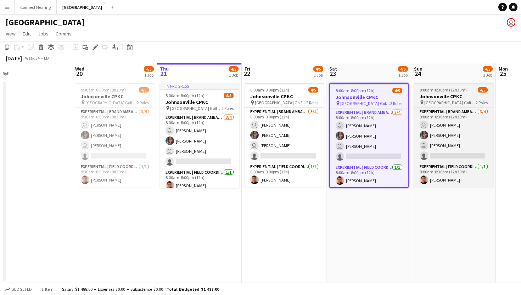
click at [460, 100] on span "[GEOGRAPHIC_DATA] Golf and Country Club" at bounding box center [449, 102] width 51 height 5
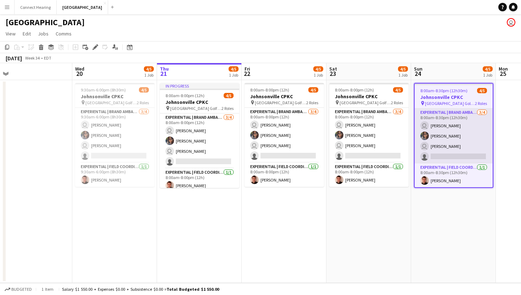
click at [440, 139] on app-card-role "Experiential | Brand Ambassador [DATE] 8:00am-8:30pm (12h30m) user [PERSON_NAME…" at bounding box center [454, 135] width 78 height 55
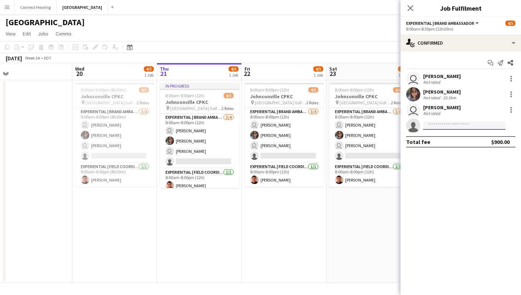
click at [442, 127] on input at bounding box center [464, 125] width 82 height 9
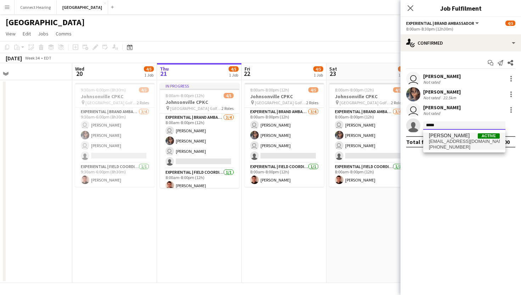
type input "*****"
click at [442, 137] on span "[PERSON_NAME]" at bounding box center [449, 136] width 41 height 6
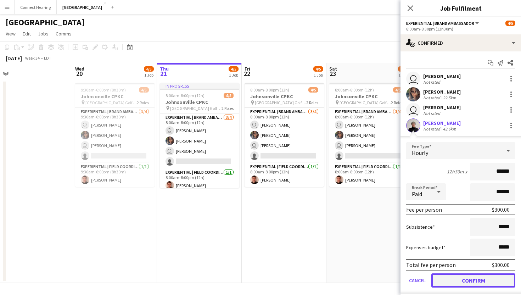
click at [476, 285] on button "Confirm" at bounding box center [473, 280] width 84 height 14
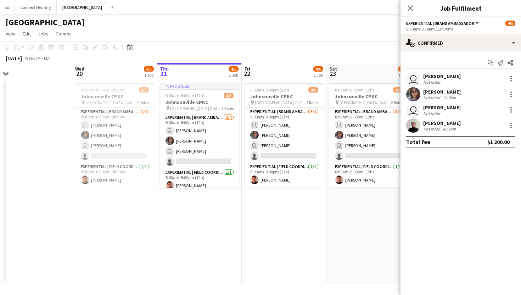
click at [361, 257] on app-date-cell "8:00am-8:00pm (12h) 4/5 Johnsonville CPKC pin Mississauga Golf and Country Club…" at bounding box center [368, 181] width 85 height 203
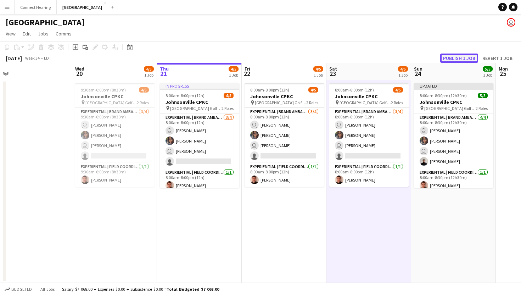
click at [461, 56] on button "Publish 1 job" at bounding box center [459, 58] width 38 height 9
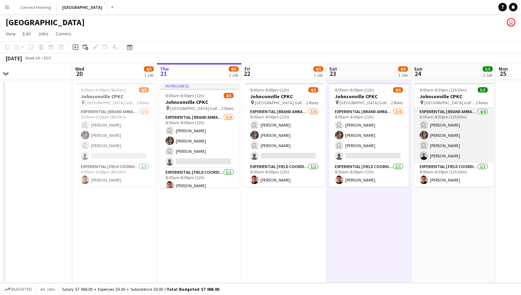
click at [458, 153] on app-card-role "Experiential | Brand Ambassador [DATE] 8:00am-8:30pm (12h30m) user [PERSON_NAME…" at bounding box center [453, 135] width 79 height 55
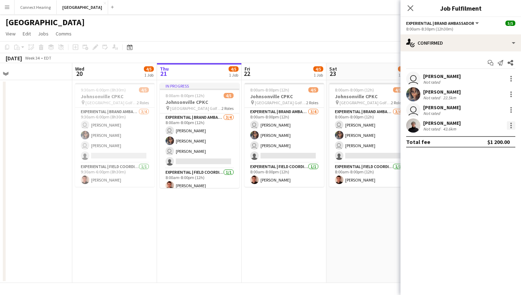
click at [508, 127] on div at bounding box center [511, 125] width 9 height 9
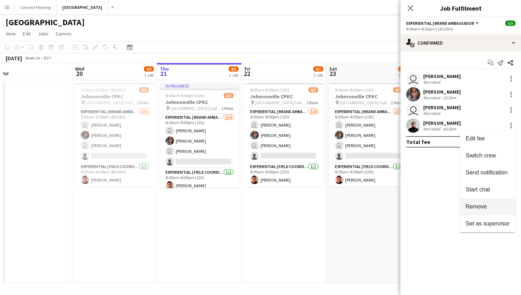
click at [483, 207] on span "Remove" at bounding box center [476, 206] width 21 height 6
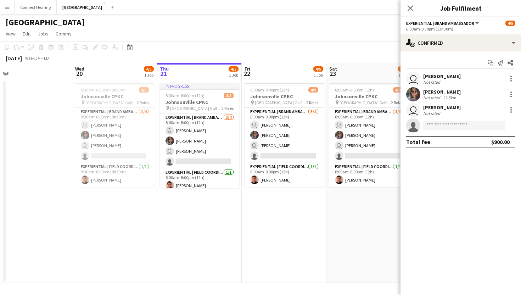
click at [359, 235] on app-date-cell "8:00am-8:00pm (12h) 4/5 Johnsonville CPKC pin Mississauga Golf and Country Club…" at bounding box center [368, 181] width 85 height 203
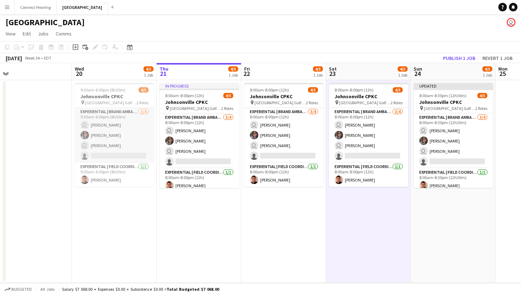
click at [152, 132] on app-card-role "Experiential | Brand Ambassador [DATE] 9:30am-6:00pm (8h30m) user [PERSON_NAME]…" at bounding box center [114, 135] width 79 height 55
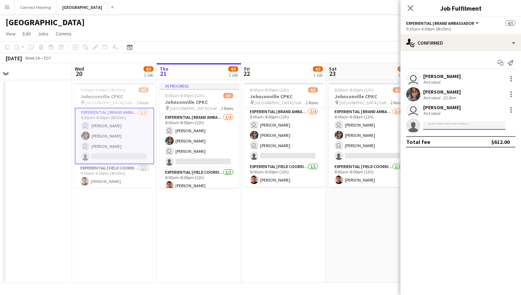
click at [448, 128] on input at bounding box center [464, 125] width 82 height 9
click at [454, 199] on mat-expansion-panel "check Confirmed Start chat Send notification user [PERSON_NAME] Not rated [PERS…" at bounding box center [461, 173] width 121 height 244
click at [295, 260] on app-date-cell "8:00am-8:00pm (12h) 4/5 Johnsonville CPKC pin Mississauga Golf and Country Club…" at bounding box center [283, 181] width 85 height 203
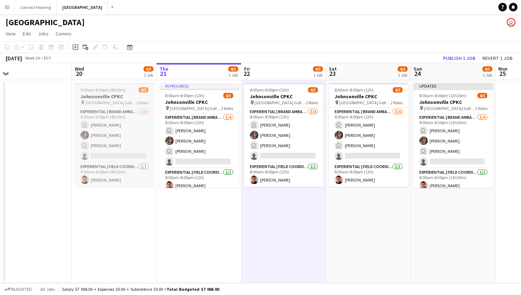
click at [123, 90] on span "9:30am-6:00pm (8h30m)" at bounding box center [102, 89] width 45 height 5
